Goal: Task Accomplishment & Management: Use online tool/utility

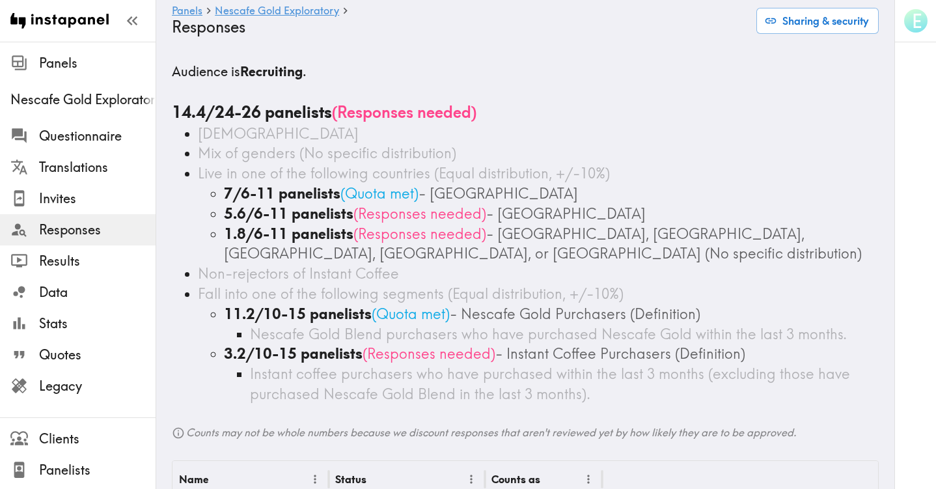
scroll to position [4, 0]
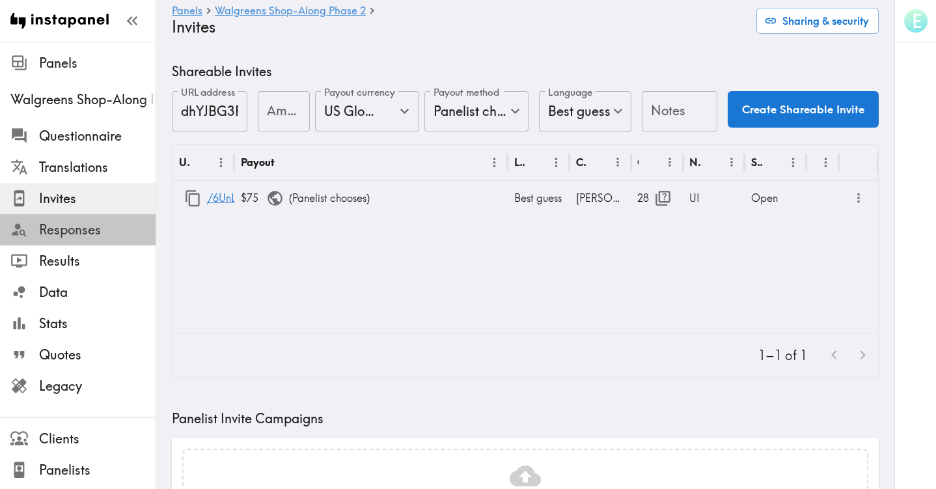
click at [102, 234] on span "Responses" at bounding box center [97, 230] width 117 height 18
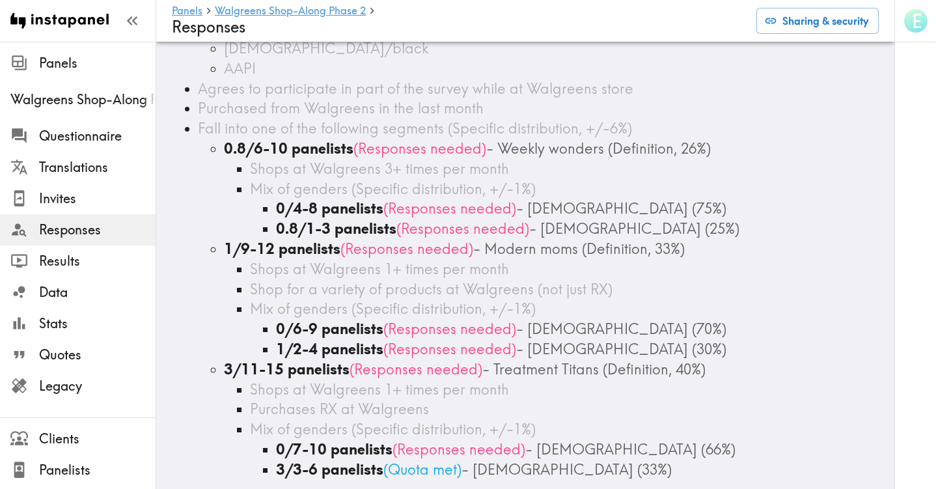
scroll to position [345, 0]
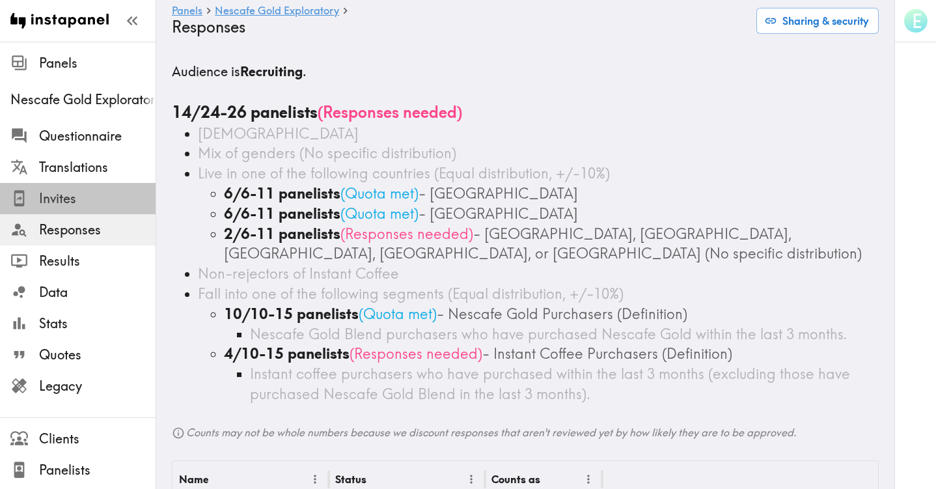
click at [62, 201] on span "Invites" at bounding box center [97, 198] width 117 height 18
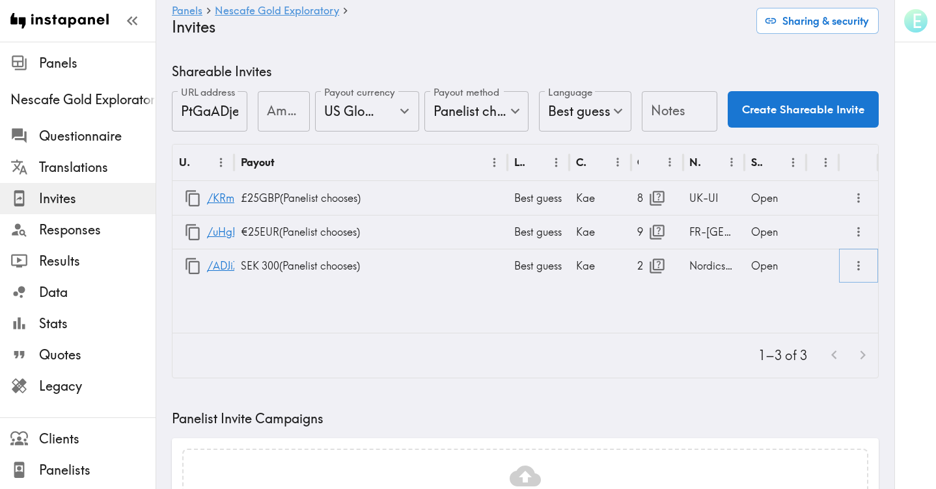
click at [860, 266] on icon "more" at bounding box center [858, 265] width 15 height 15
click at [681, 310] on div "URL Payout Language Creator Opens Notes Status /KRmefHB27 £25 GBP ( Panelist ch…" at bounding box center [525, 239] width 706 height 188
click at [193, 265] on icon "button" at bounding box center [193, 266] width 18 height 18
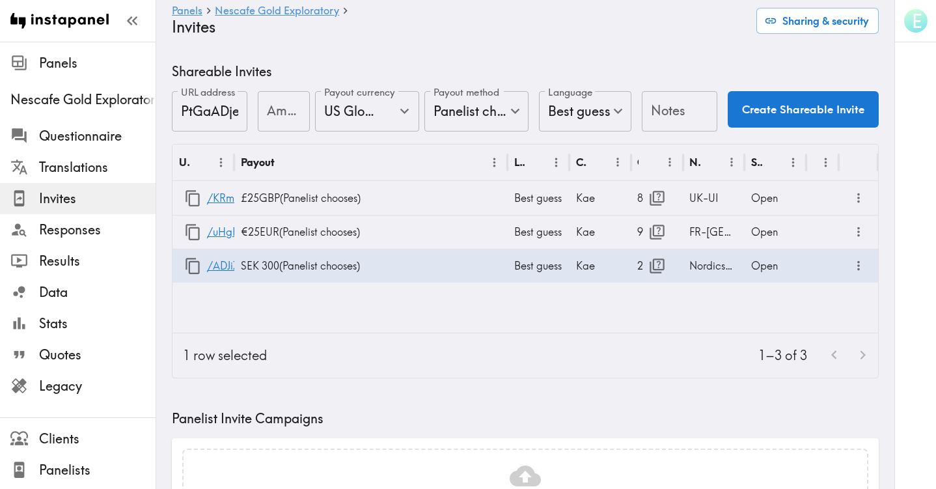
click at [284, 111] on input "Amount" at bounding box center [284, 111] width 52 height 40
click at [401, 110] on icon "Open" at bounding box center [404, 111] width 9 height 5
type input "25"
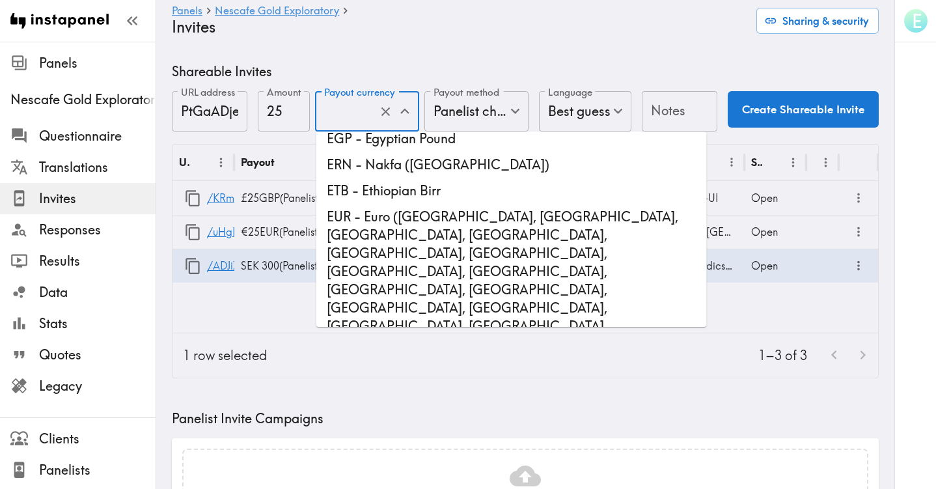
scroll to position [1062, 0]
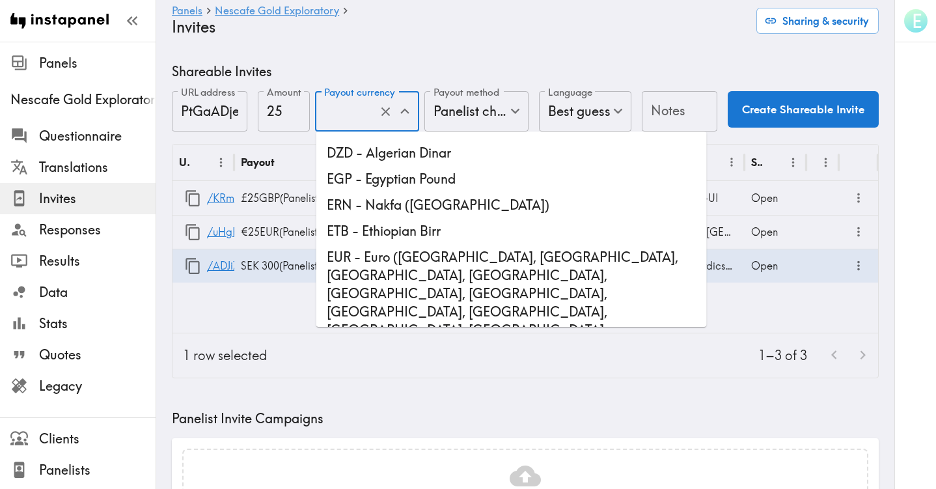
click at [374, 244] on li "EUR - Euro (Åland Islands, Andorra, Austria, Belgium, Cyprus, Estonia, European…" at bounding box center [511, 412] width 391 height 336
type input "EUR - Euro (Åland Islands, Andorra, Austria, Belgium, Cyprus, Estonia, European…"
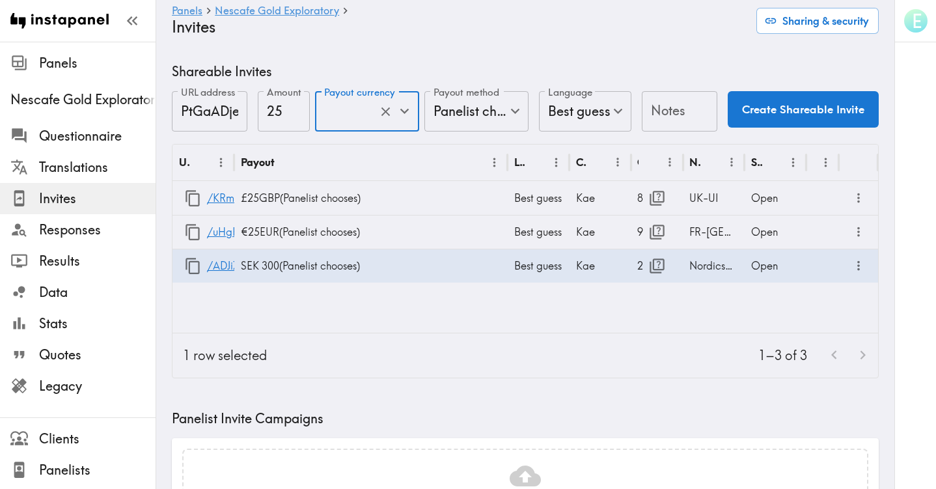
click at [669, 111] on input "Notes" at bounding box center [680, 111] width 76 height 40
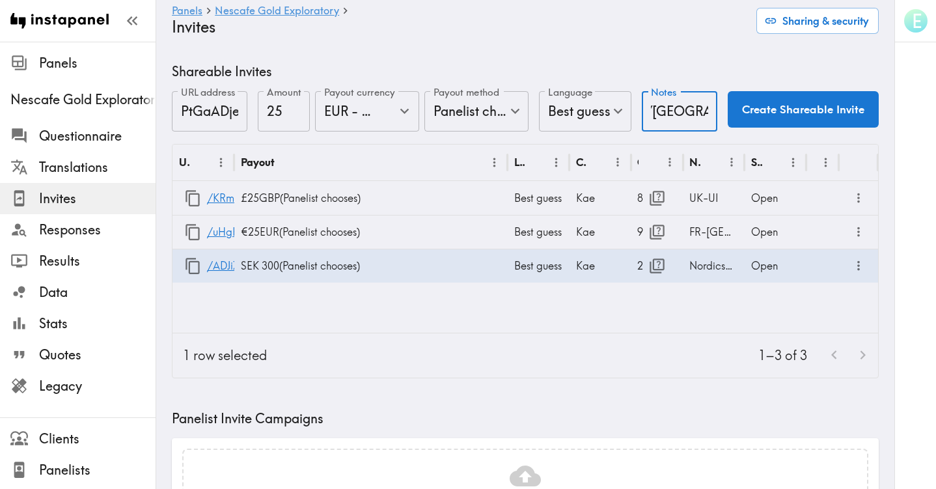
scroll to position [0, 75]
type input "for Nordics/Finland UI"
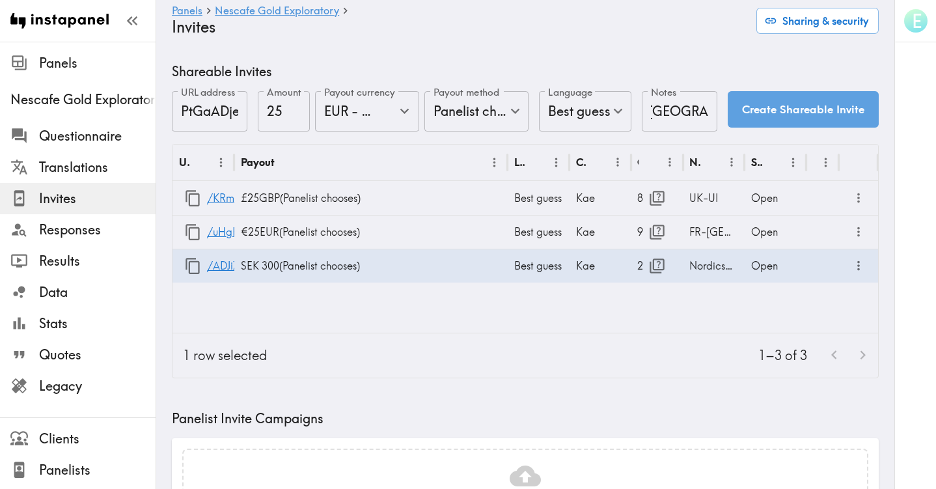
click at [777, 117] on button "Create Shareable Invite" at bounding box center [803, 109] width 151 height 36
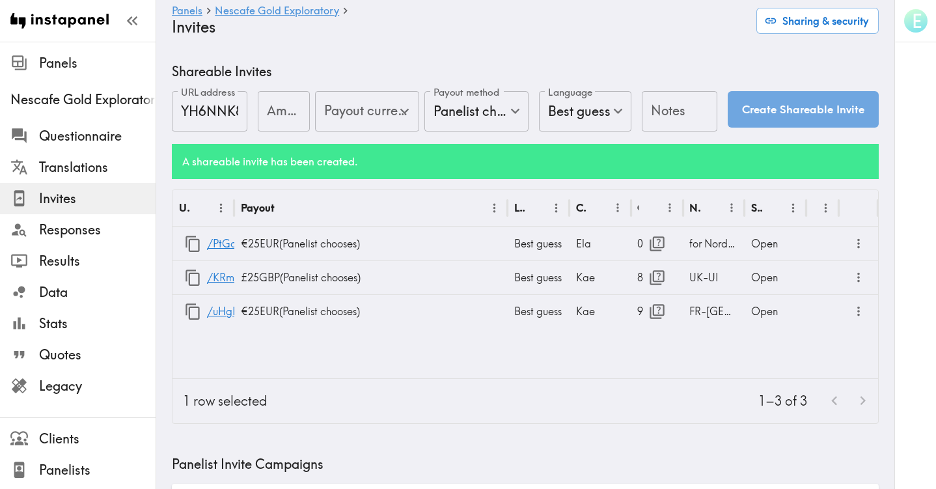
type input "US Global Equivalent - converted and cost-of-living adjusted"
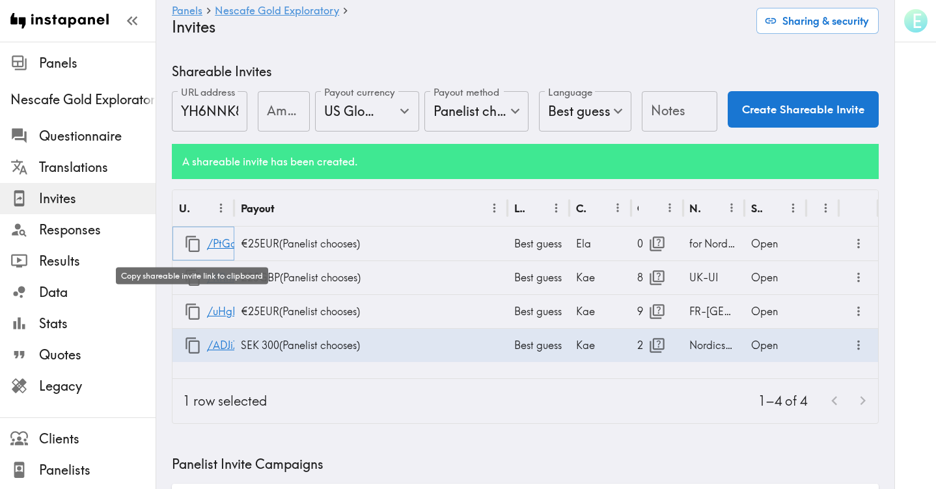
click at [193, 245] on icon "button" at bounding box center [193, 244] width 18 height 18
